Goal: Check status: Check status

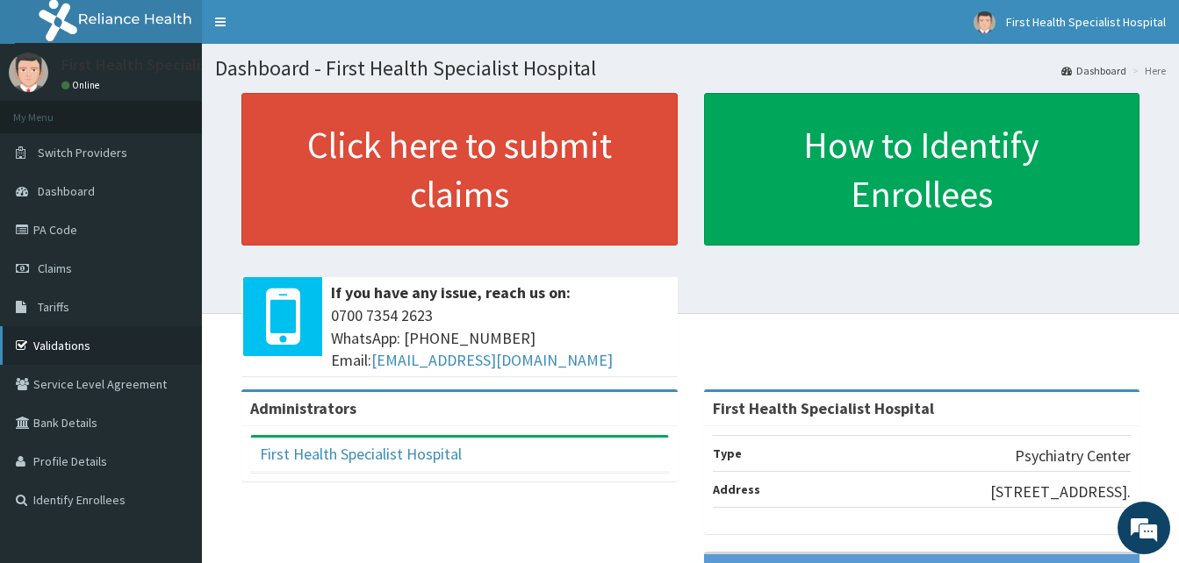
click at [75, 343] on link "Validations" at bounding box center [101, 345] width 202 height 39
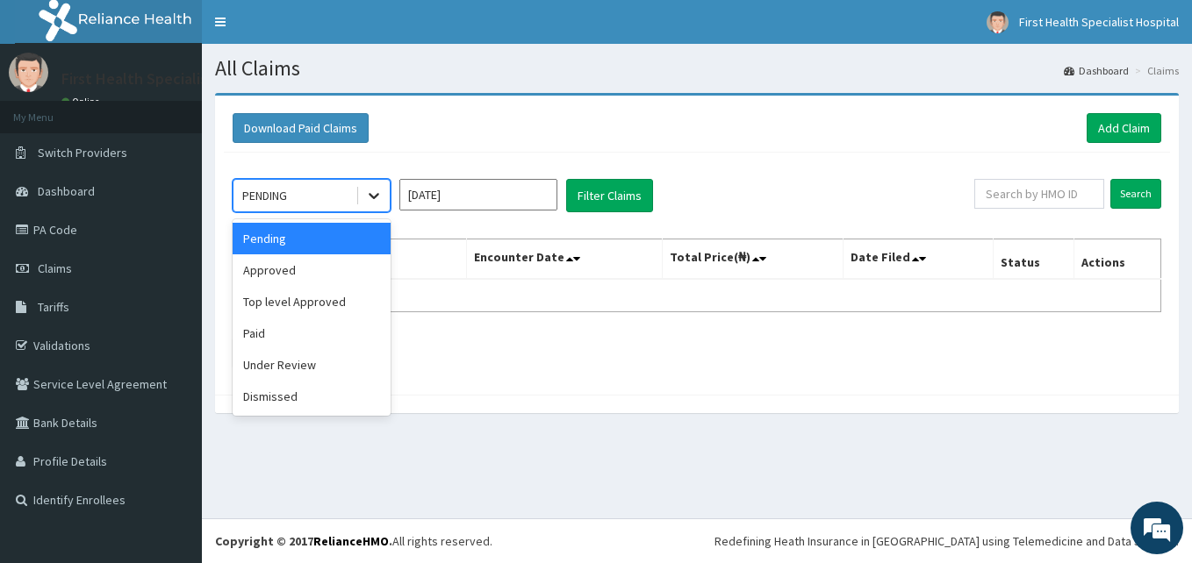
click at [376, 198] on icon at bounding box center [374, 196] width 18 height 18
click at [313, 305] on div "Top level Approved" at bounding box center [312, 302] width 158 height 32
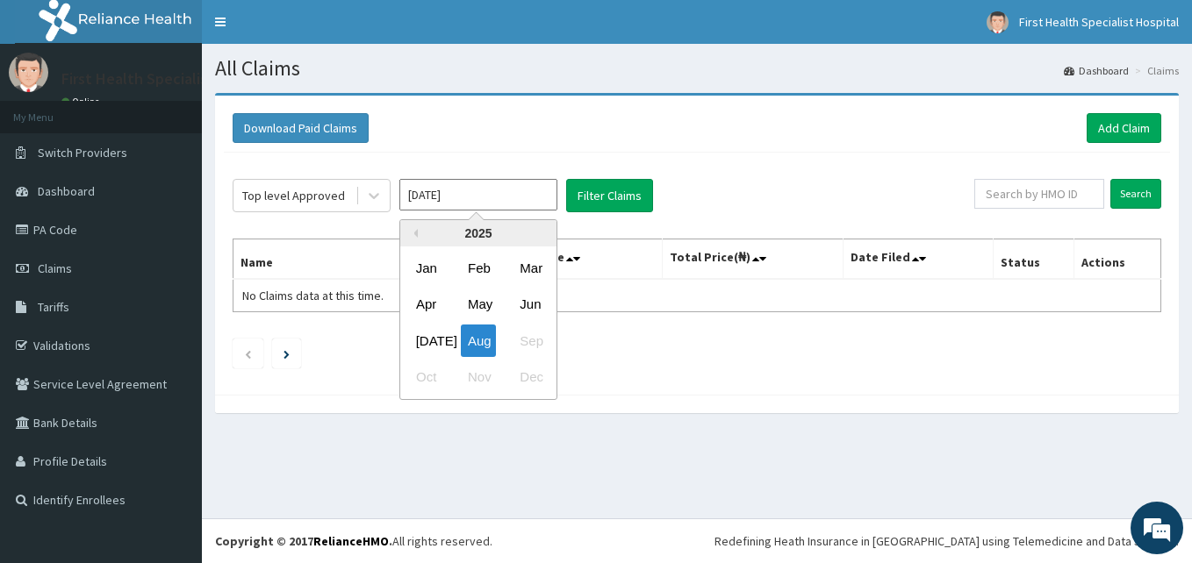
click at [548, 201] on input "Aug 2025" at bounding box center [478, 195] width 158 height 32
click at [429, 340] on div "Jul" at bounding box center [426, 341] width 35 height 32
type input "Jul 2025"
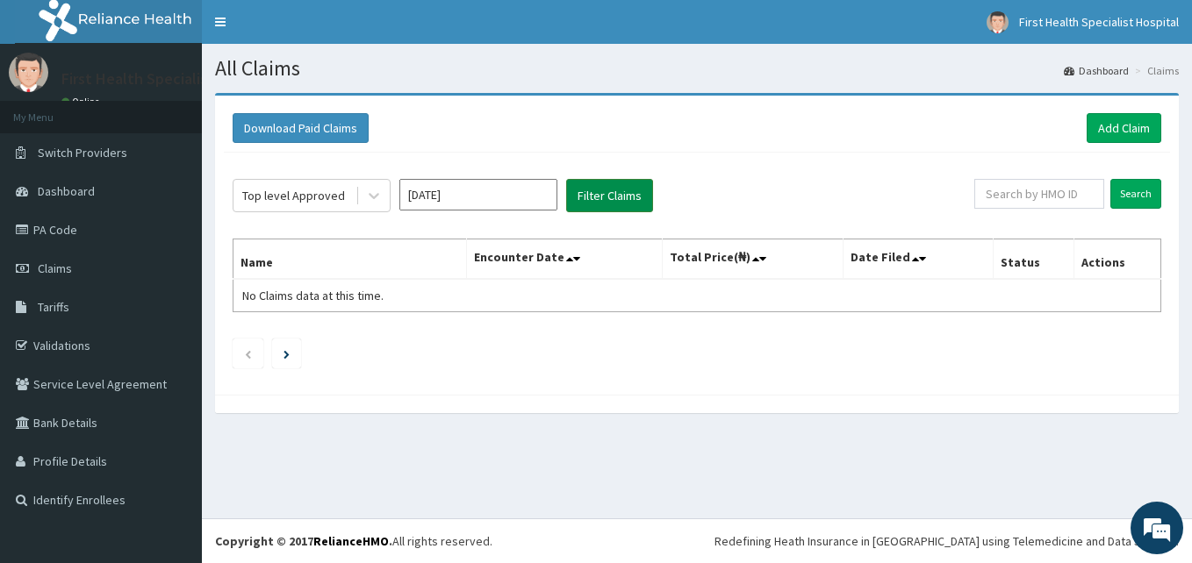
click at [604, 201] on button "Filter Claims" at bounding box center [609, 195] width 87 height 33
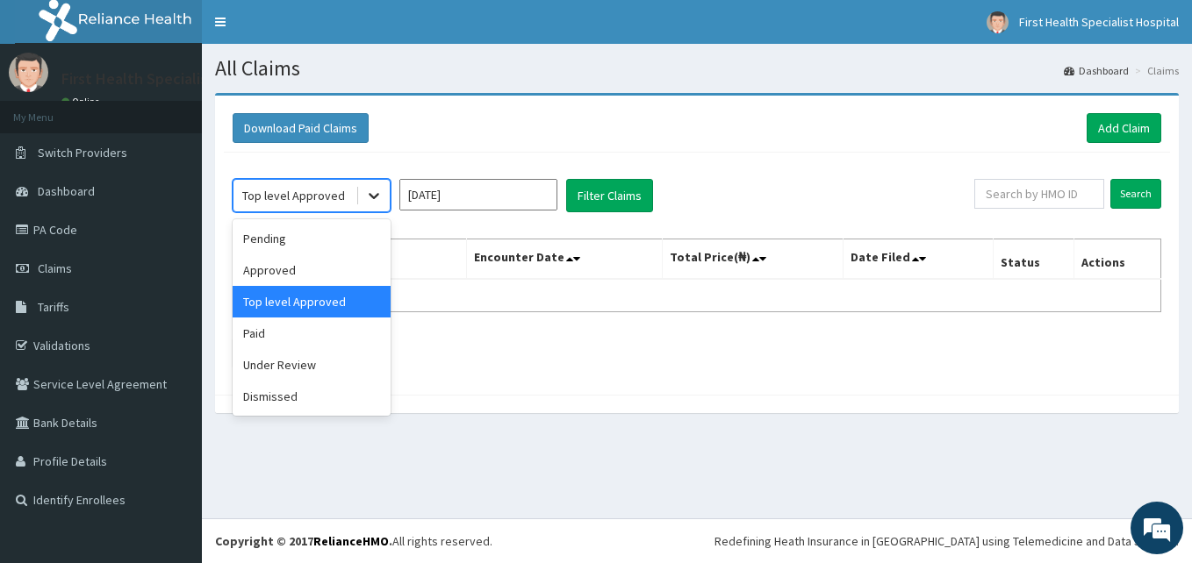
click at [373, 197] on icon at bounding box center [374, 197] width 11 height 6
click at [278, 276] on div "Approved" at bounding box center [312, 270] width 158 height 32
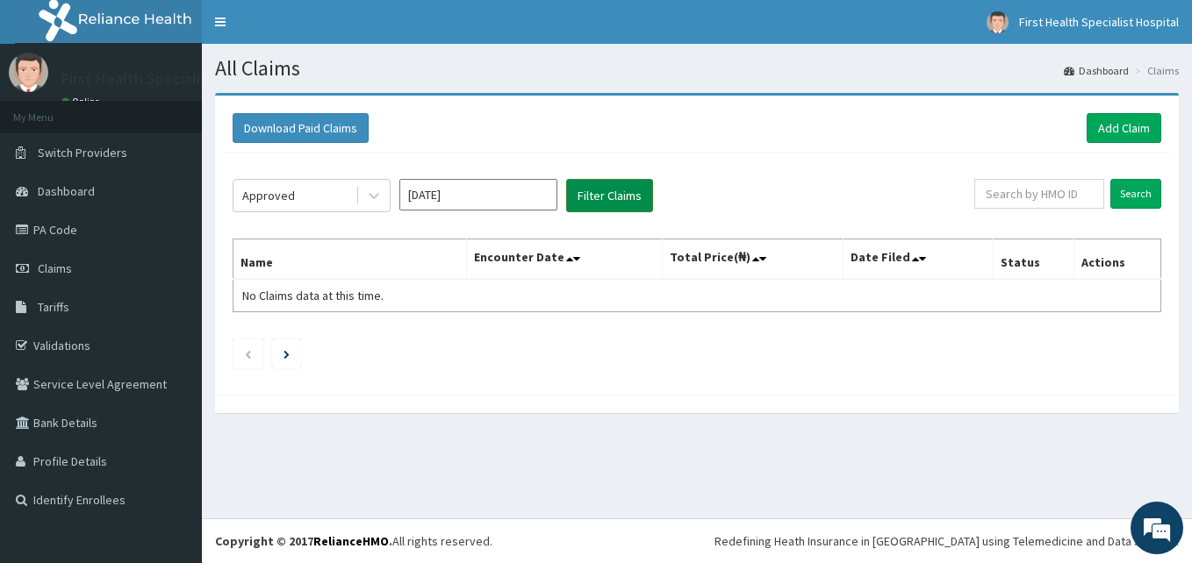
click at [629, 196] on button "Filter Claims" at bounding box center [609, 195] width 87 height 33
